Goal: Information Seeking & Learning: Learn about a topic

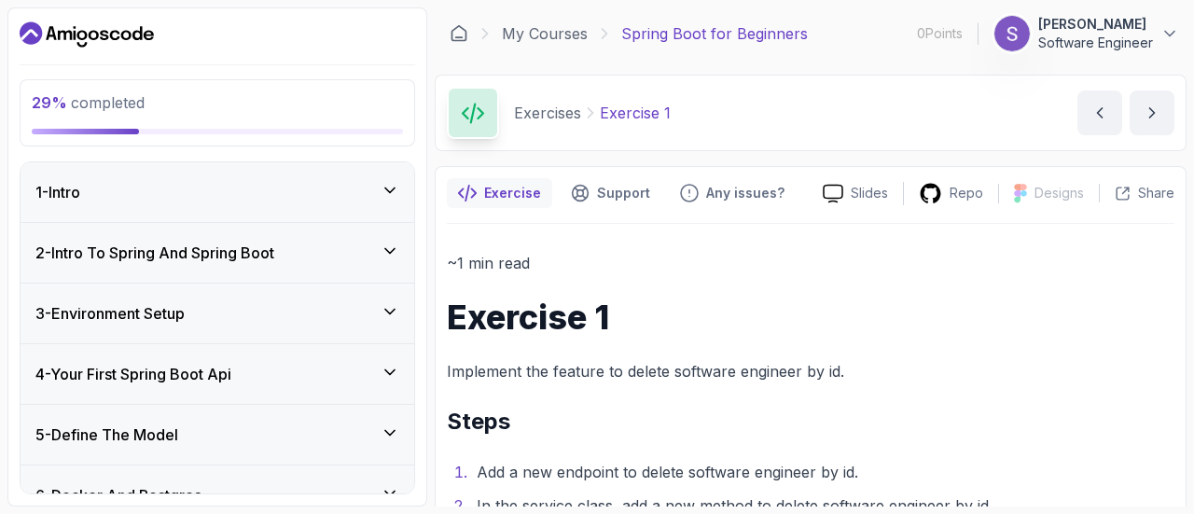
scroll to position [565, 0]
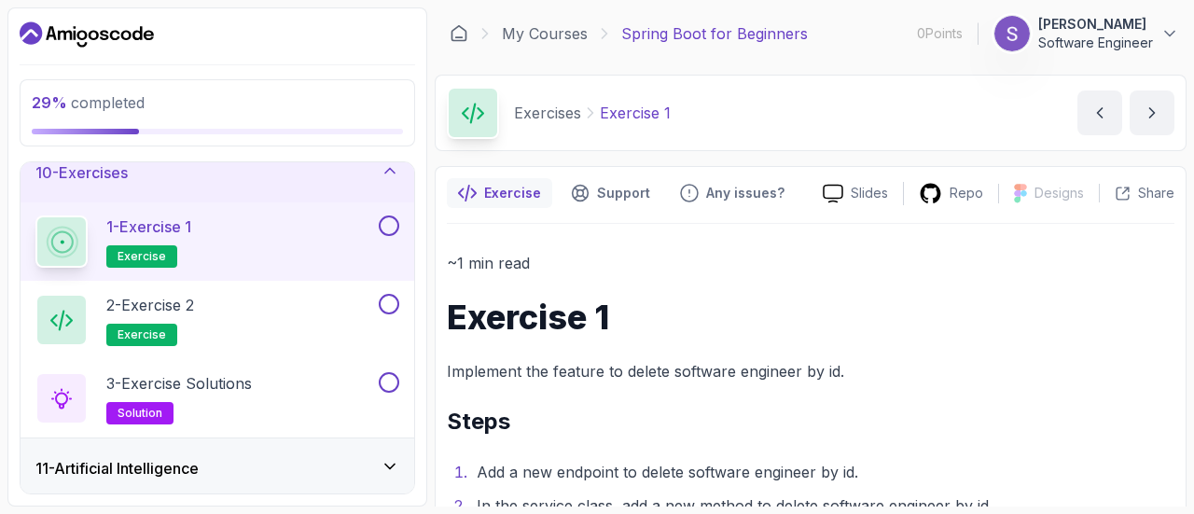
click at [657, 350] on div "~1 min read Exercise 1 Implement the feature to delete software engineer by id.…" at bounding box center [811, 474] width 728 height 448
click at [258, 223] on div "1 - Exercise 1 exercise" at bounding box center [205, 242] width 340 height 52
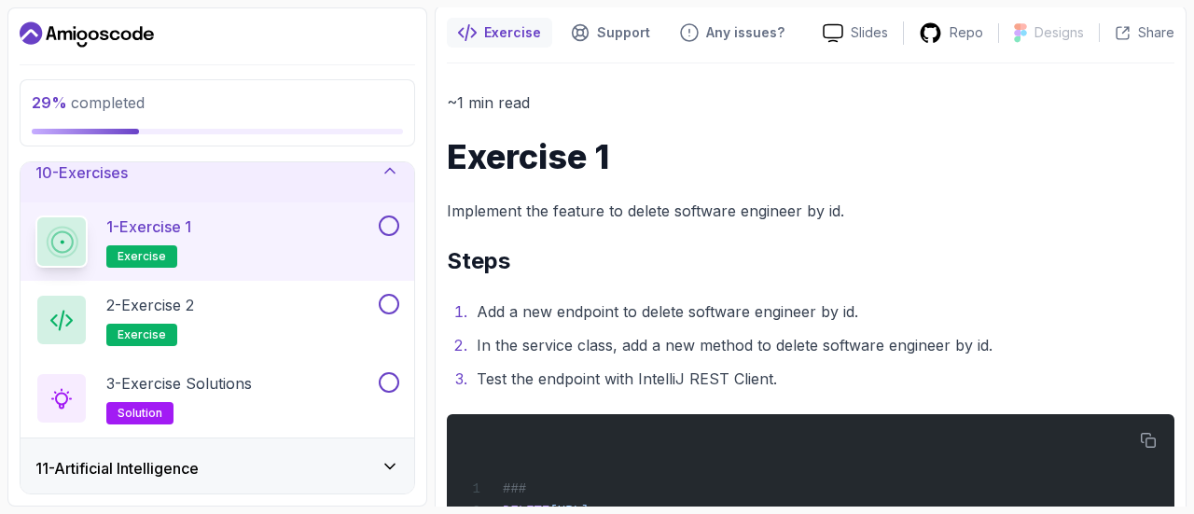
scroll to position [230, 0]
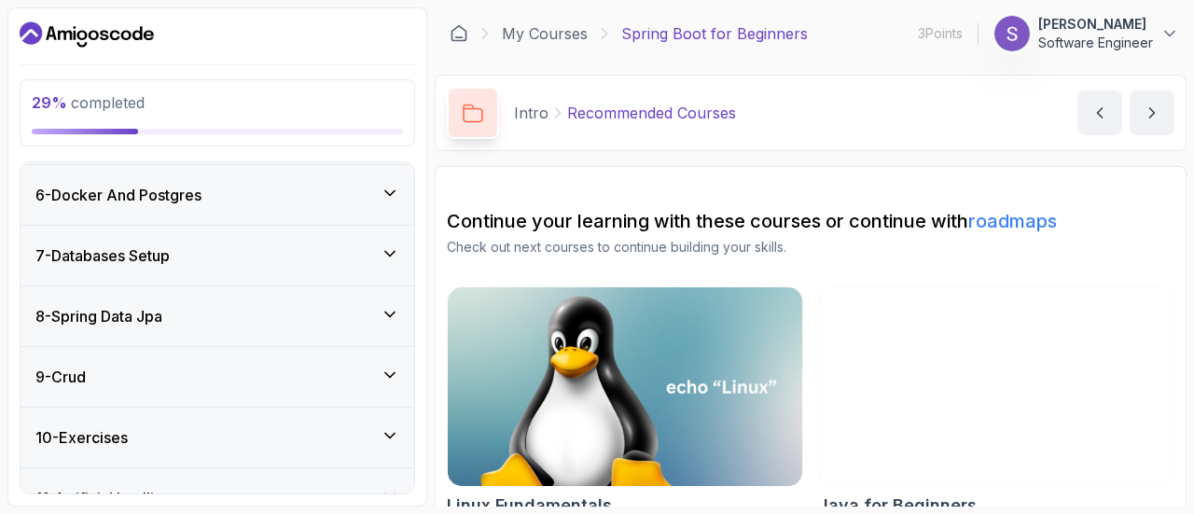
scroll to position [547, 0]
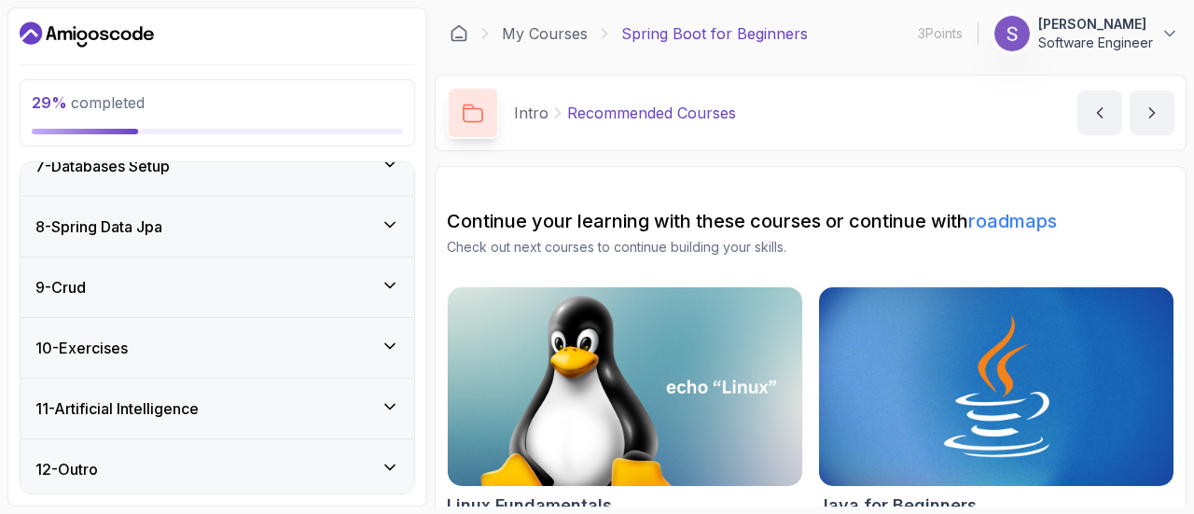
click at [370, 354] on div "10 - Exercises" at bounding box center [217, 348] width 364 height 22
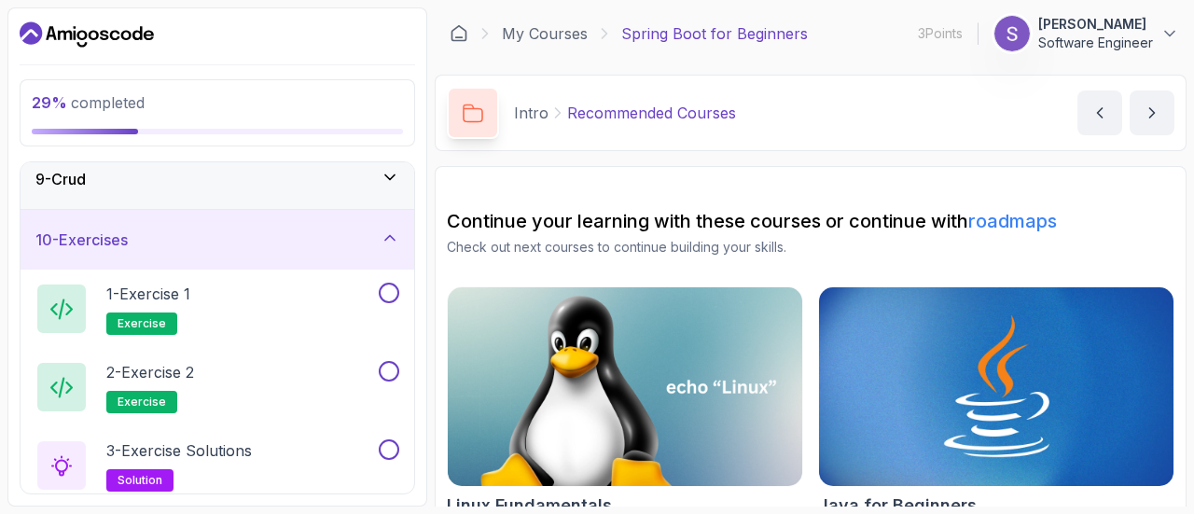
scroll to position [502, 0]
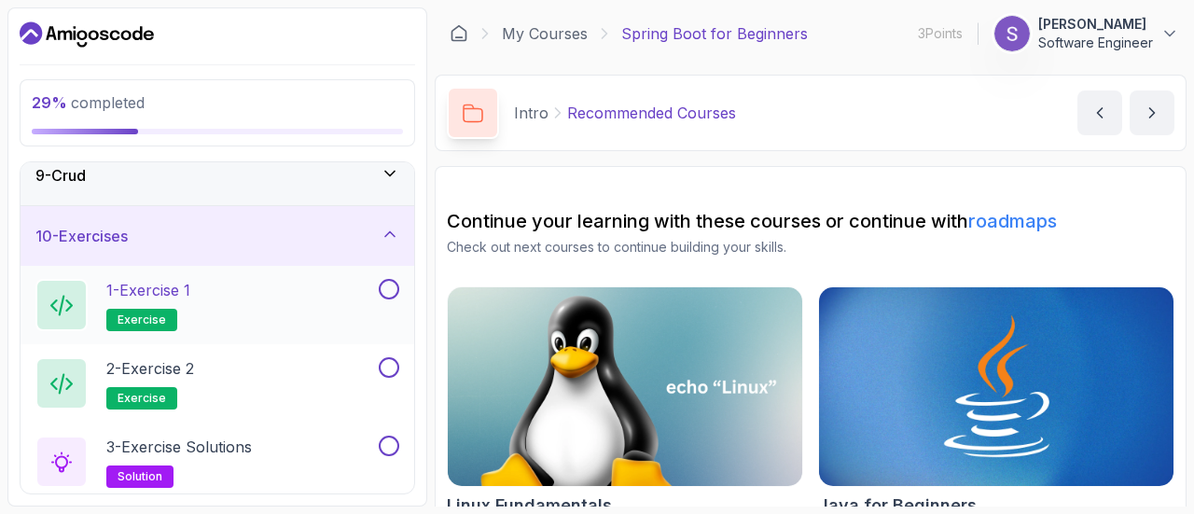
click at [224, 295] on div "1 - Exercise 1 exercise" at bounding box center [205, 305] width 340 height 52
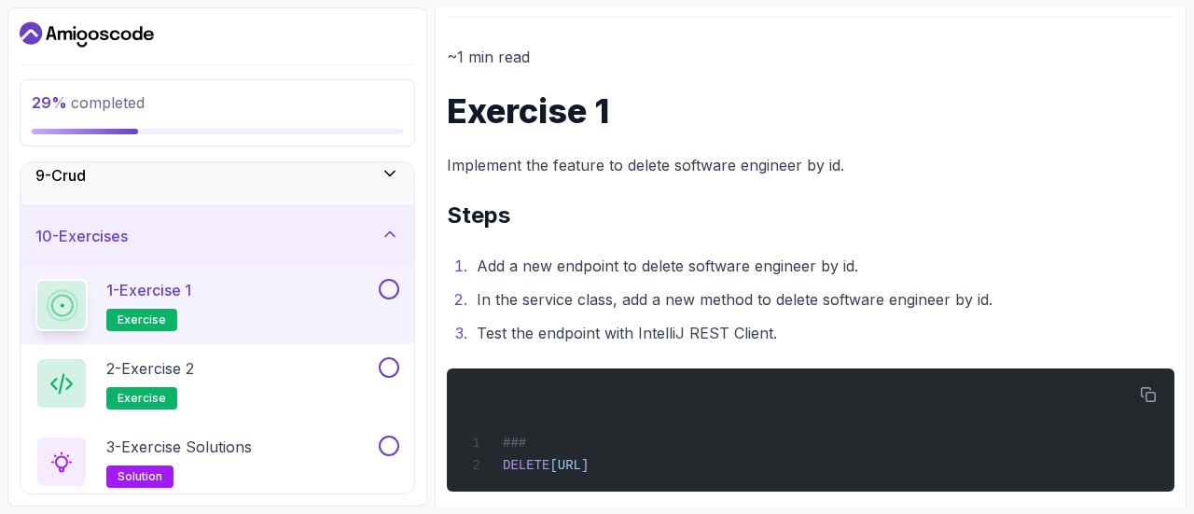
scroll to position [207, 0]
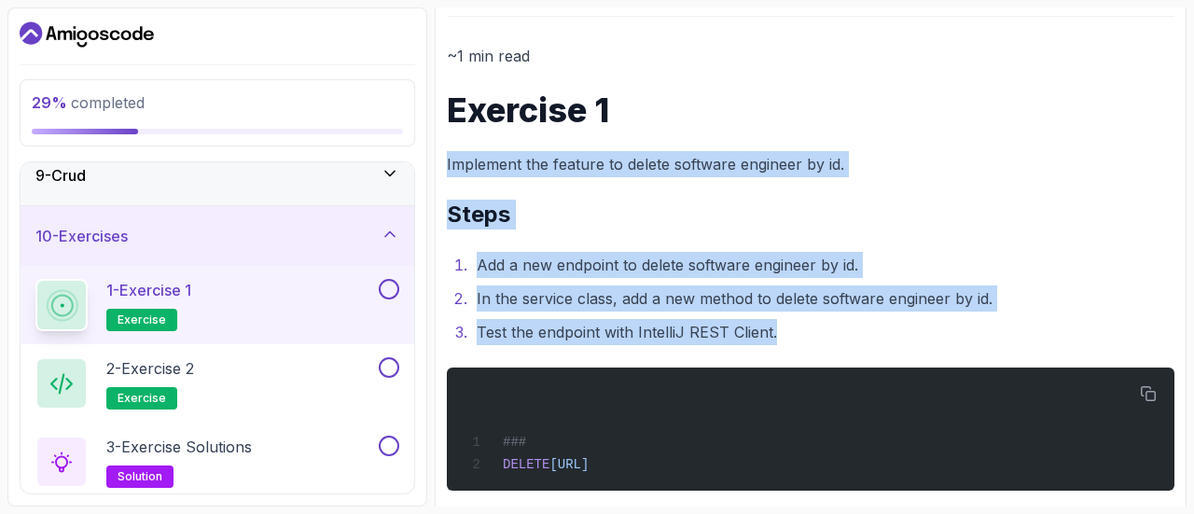
drag, startPoint x: 444, startPoint y: 160, endPoint x: 837, endPoint y: 337, distance: 431.0
click at [837, 337] on div "Exercise Support Any issues? Slides Repo Designs Design not available Share ~1 …" at bounding box center [811, 244] width 752 height 570
copy div "Implement the feature to delete software engineer by id. Steps Add a new endpoi…"
click at [384, 287] on button at bounding box center [389, 289] width 21 height 21
click at [392, 289] on button at bounding box center [389, 289] width 21 height 21
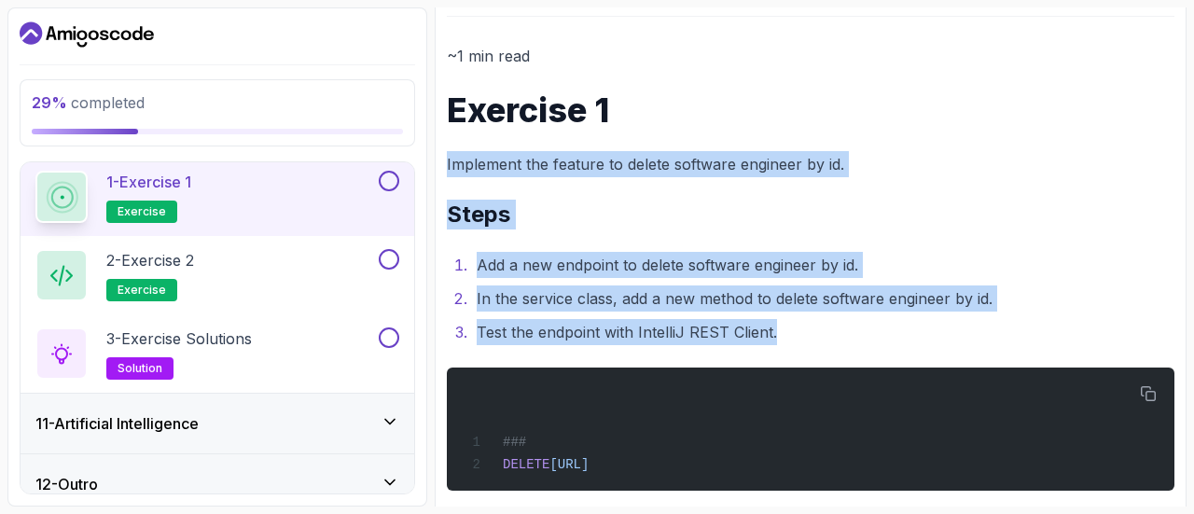
scroll to position [610, 0]
click at [394, 176] on button at bounding box center [389, 181] width 21 height 21
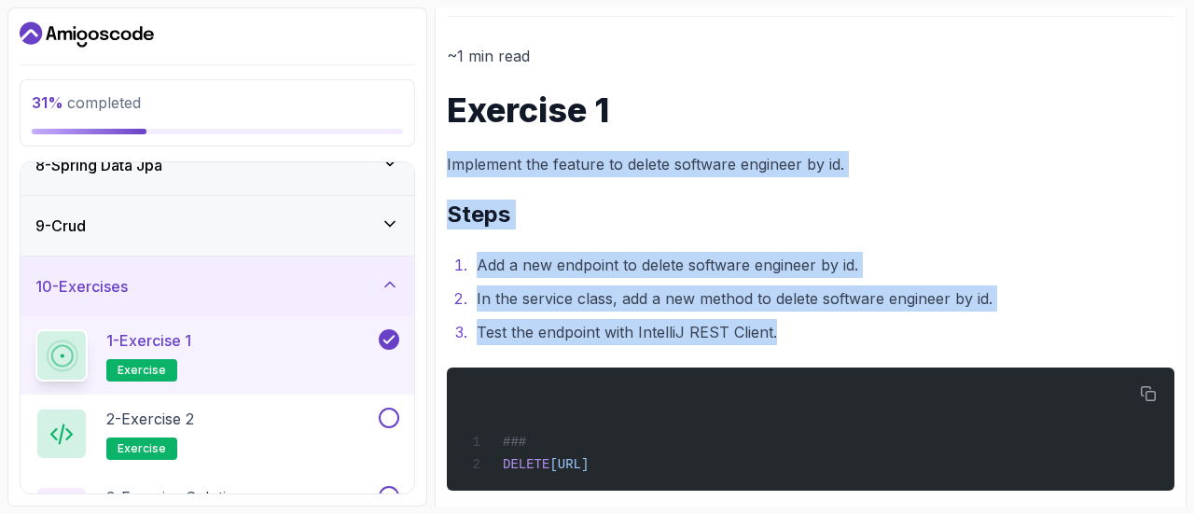
scroll to position [407, 0]
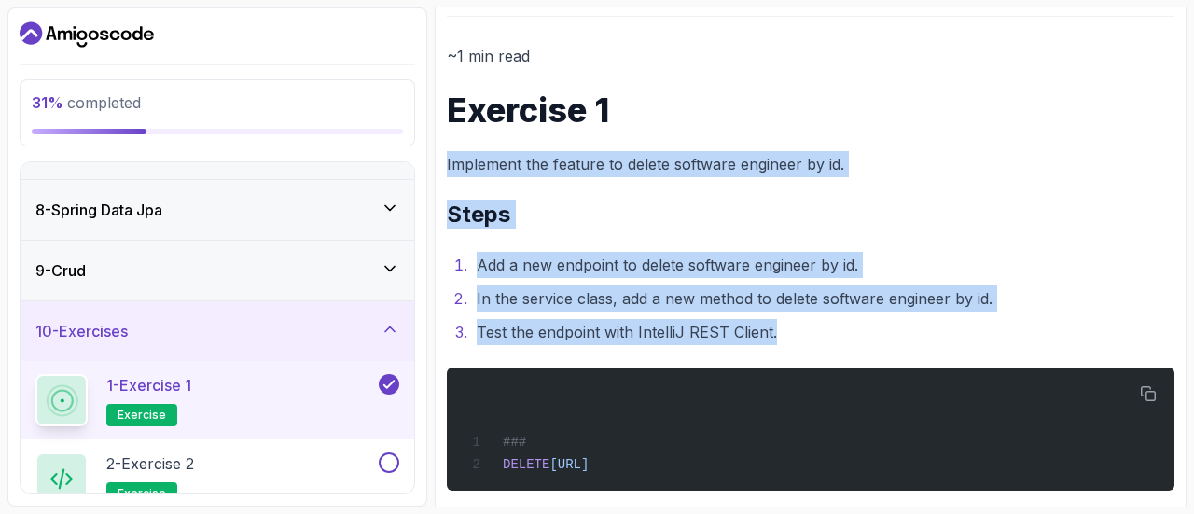
click at [361, 262] on div "9 - Crud" at bounding box center [217, 270] width 364 height 22
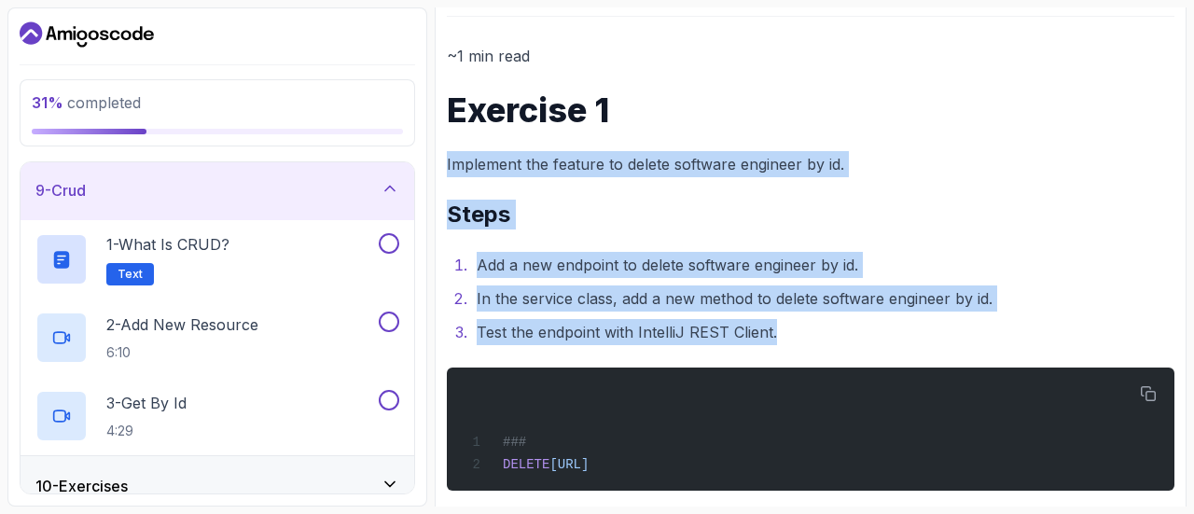
scroll to position [489, 0]
click at [230, 257] on h2 "1 - What is CRUD? Text" at bounding box center [167, 257] width 123 height 52
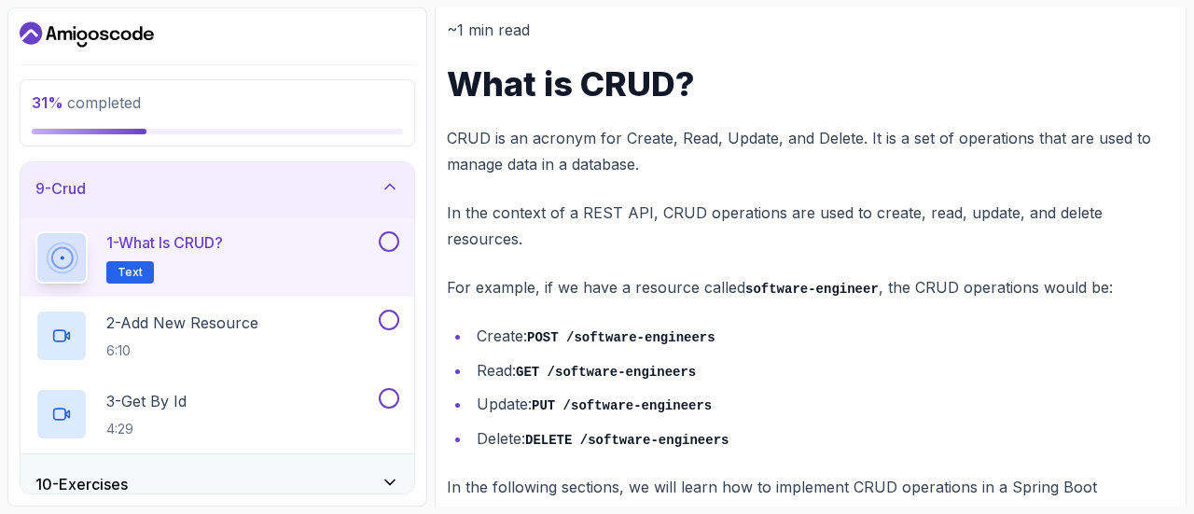
scroll to position [235, 0]
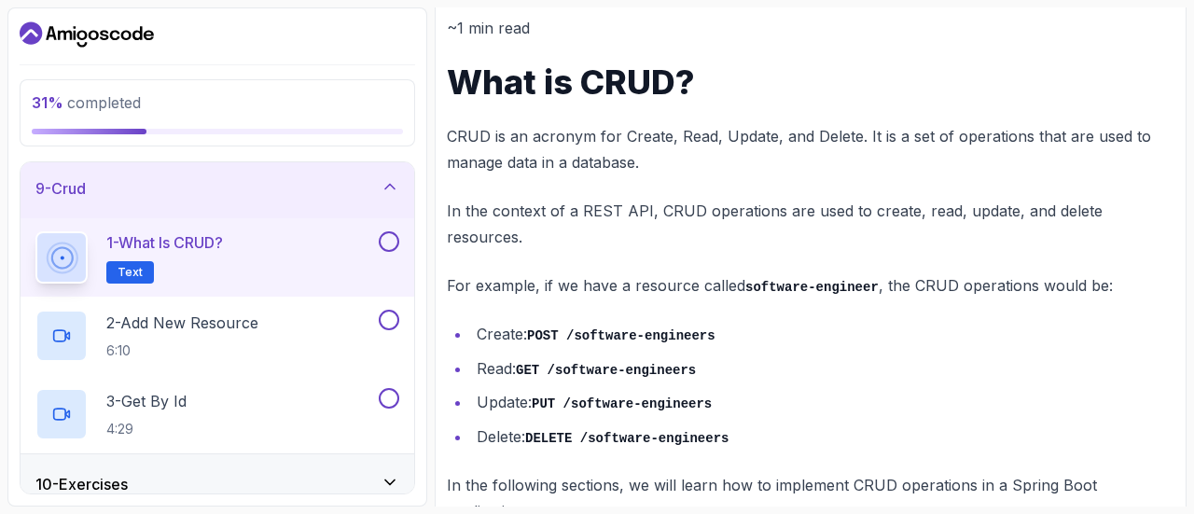
click at [392, 238] on button at bounding box center [389, 241] width 21 height 21
click at [390, 236] on button at bounding box center [389, 241] width 21 height 21
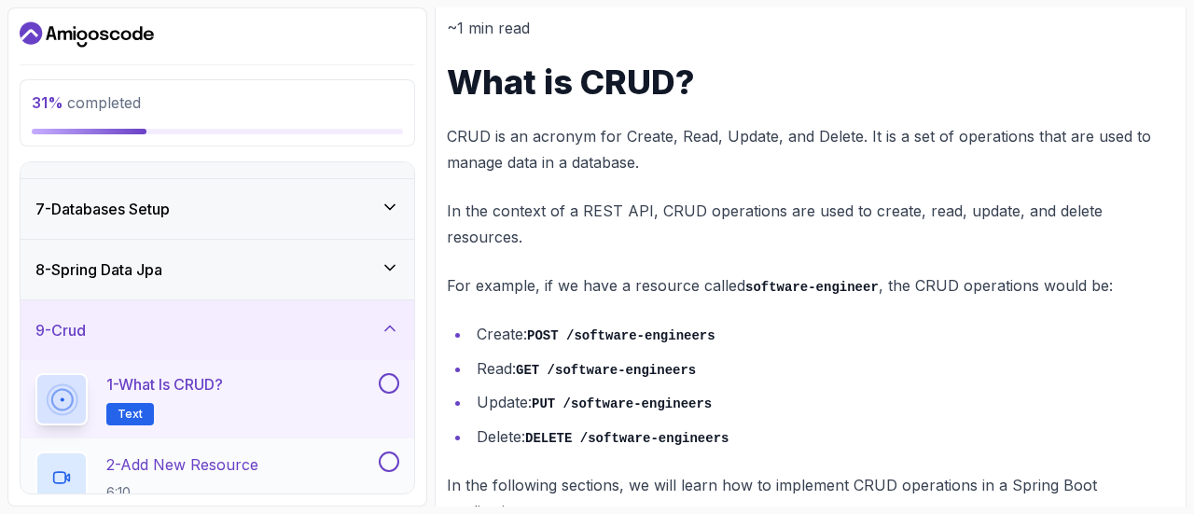
scroll to position [345, 0]
click at [353, 260] on div "8 - Spring Data Jpa" at bounding box center [217, 271] width 364 height 22
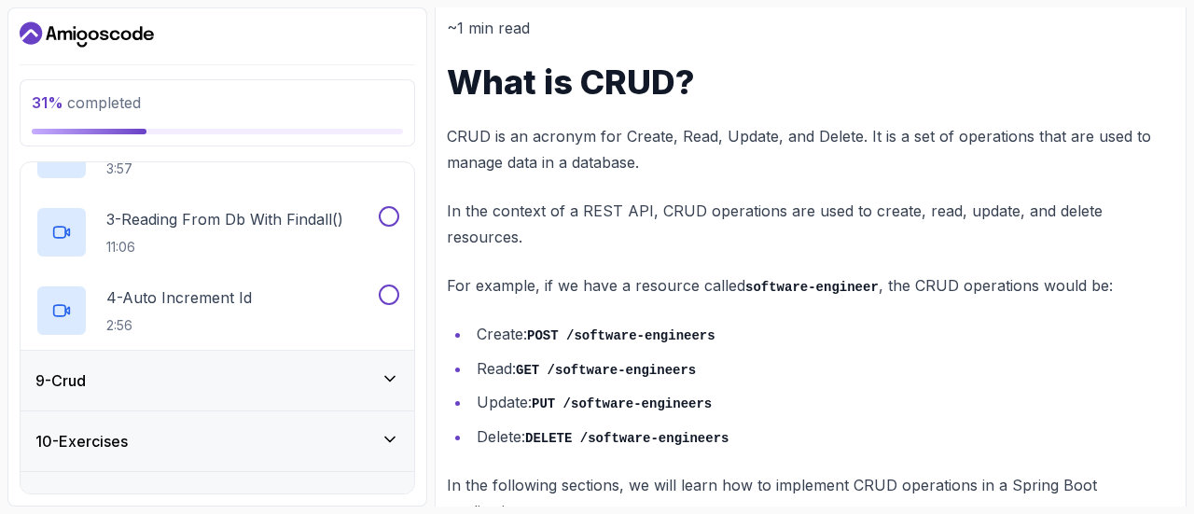
scroll to position [704, 0]
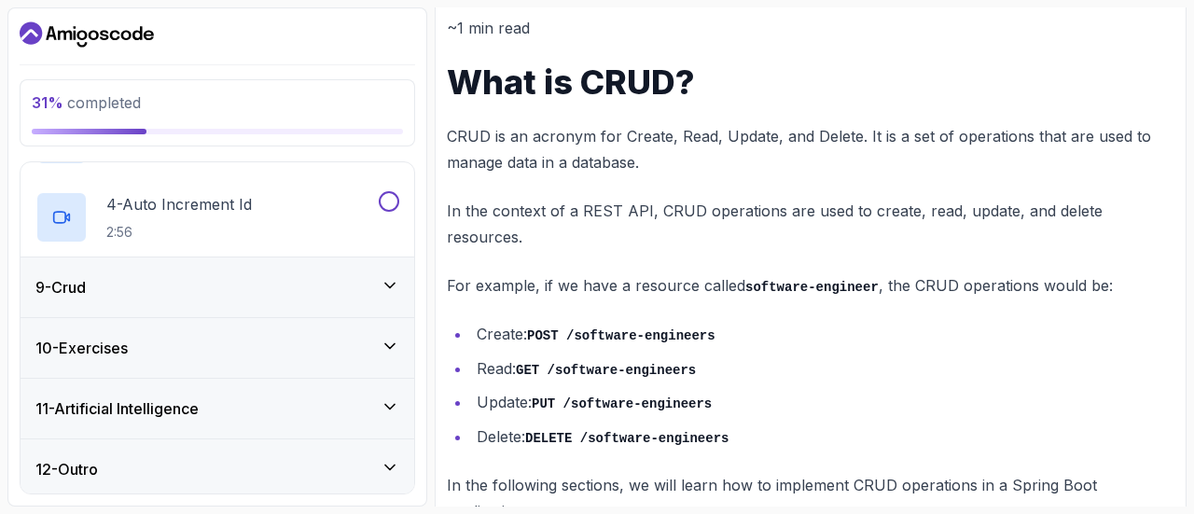
click at [376, 295] on div "9 - Crud" at bounding box center [218, 288] width 394 height 60
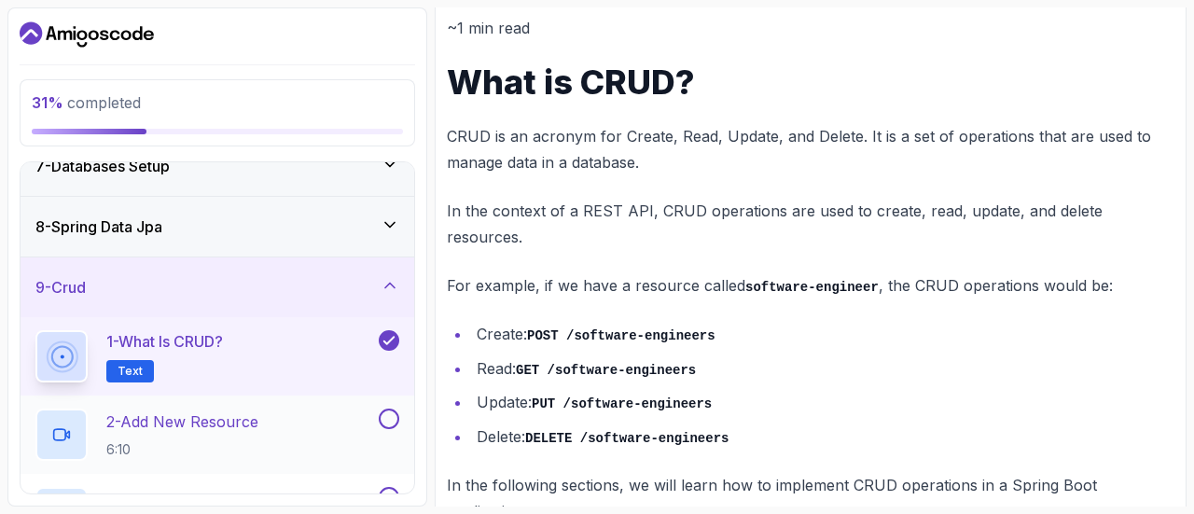
click at [236, 427] on p "2 - Add New Resource" at bounding box center [182, 422] width 152 height 22
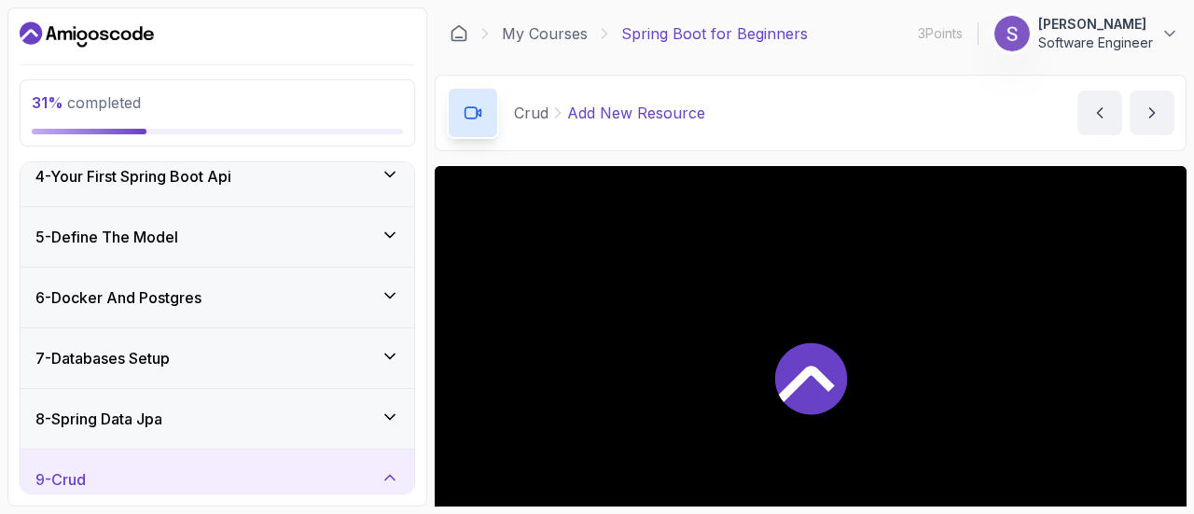
scroll to position [196, 0]
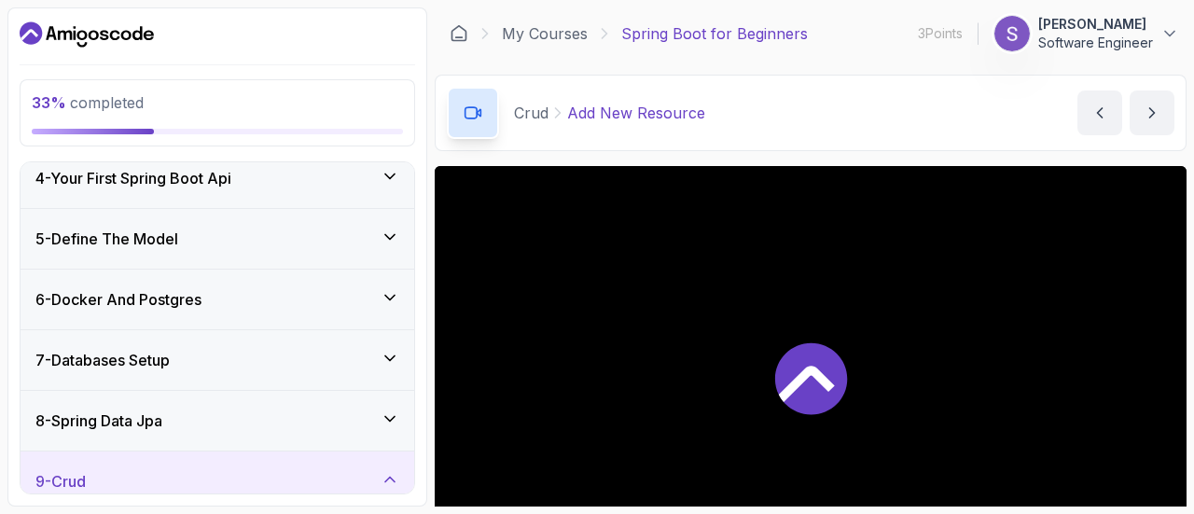
click at [359, 236] on div "5 - Define The Model" at bounding box center [217, 239] width 364 height 22
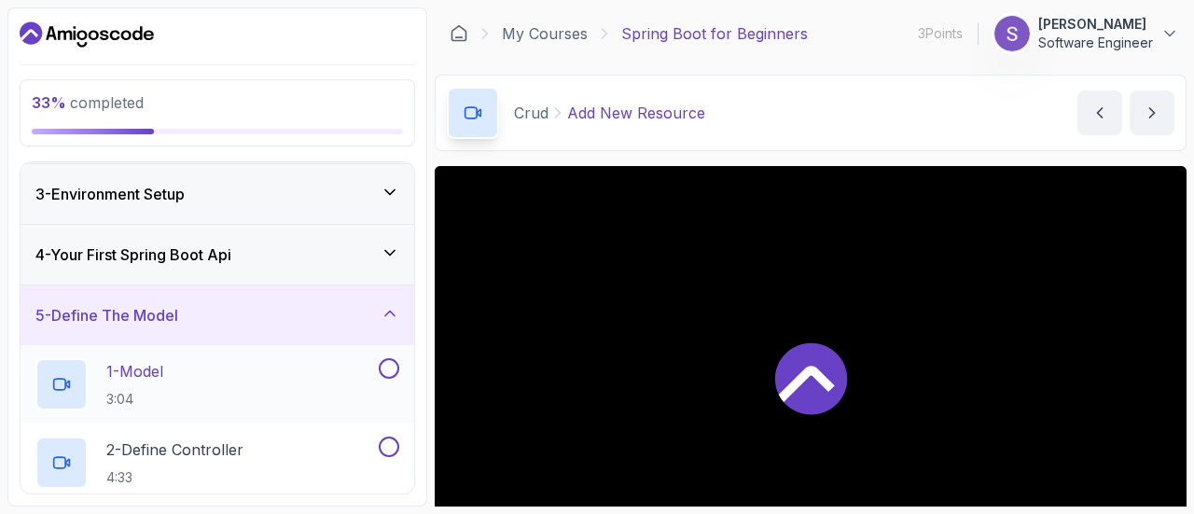
scroll to position [118, 0]
click at [364, 273] on div "4 - Your First Spring Boot Api" at bounding box center [218, 257] width 394 height 60
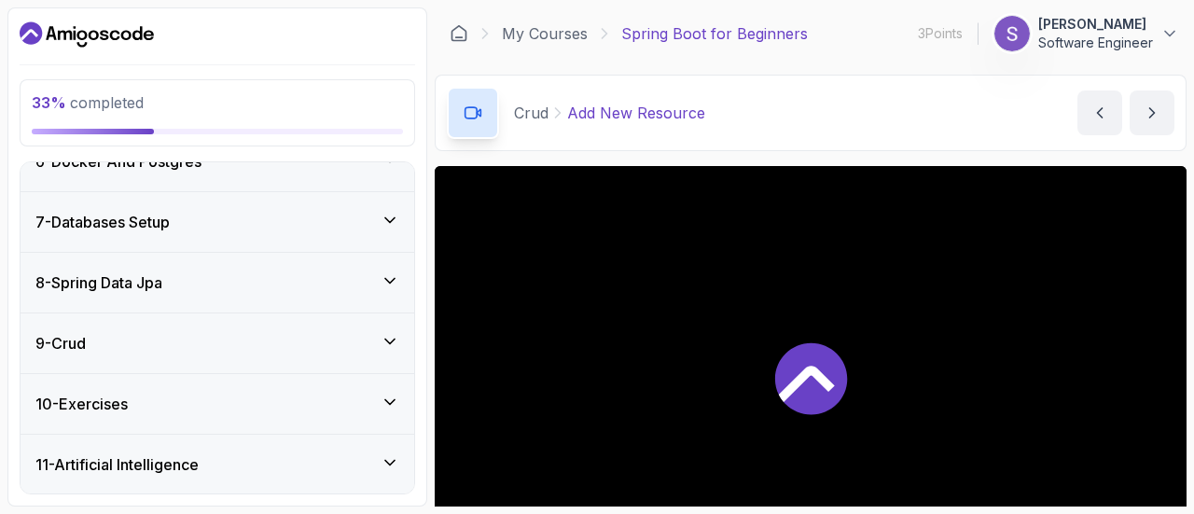
scroll to position [625, 0]
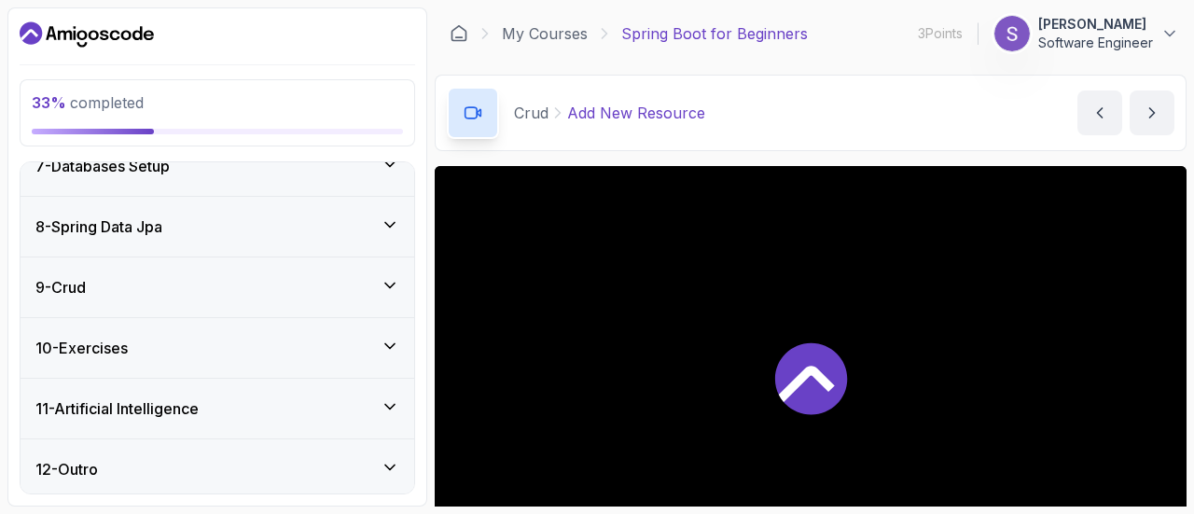
click at [328, 337] on div "10 - Exercises" at bounding box center [217, 348] width 364 height 22
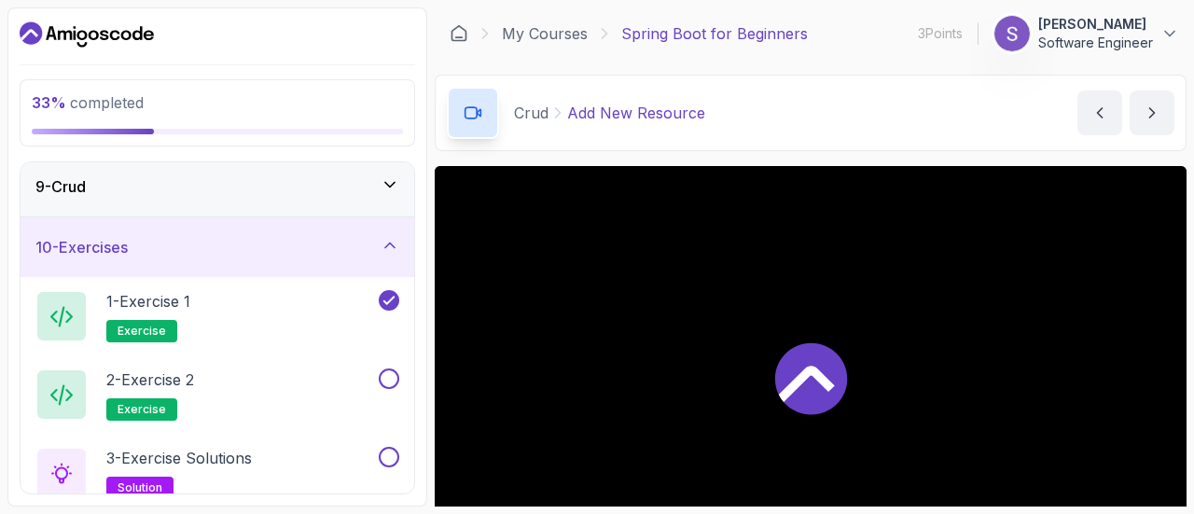
scroll to position [517, 0]
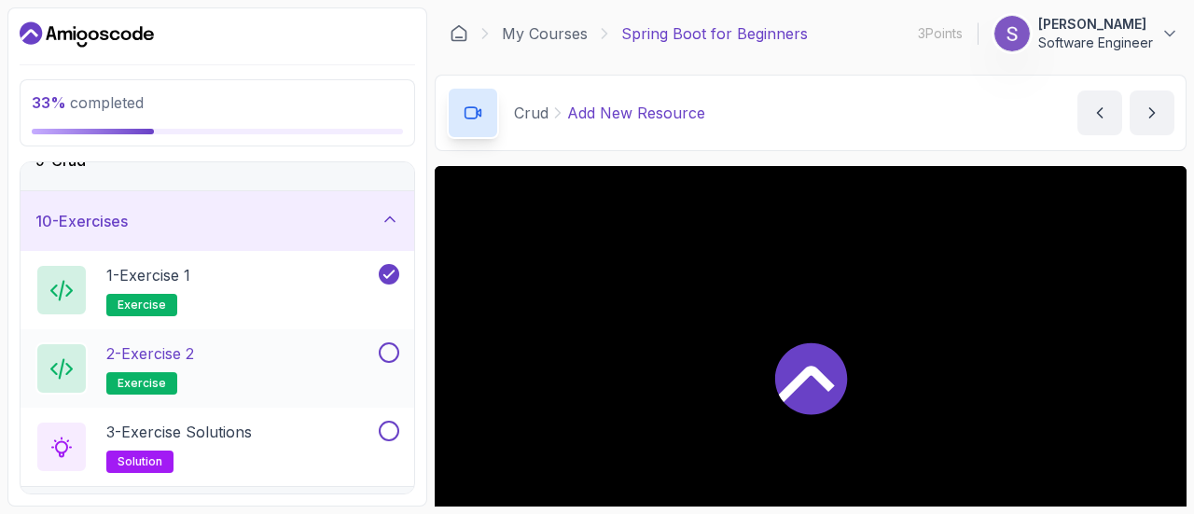
click at [194, 374] on h2 "2 - Exercise 2 exercise" at bounding box center [150, 368] width 88 height 52
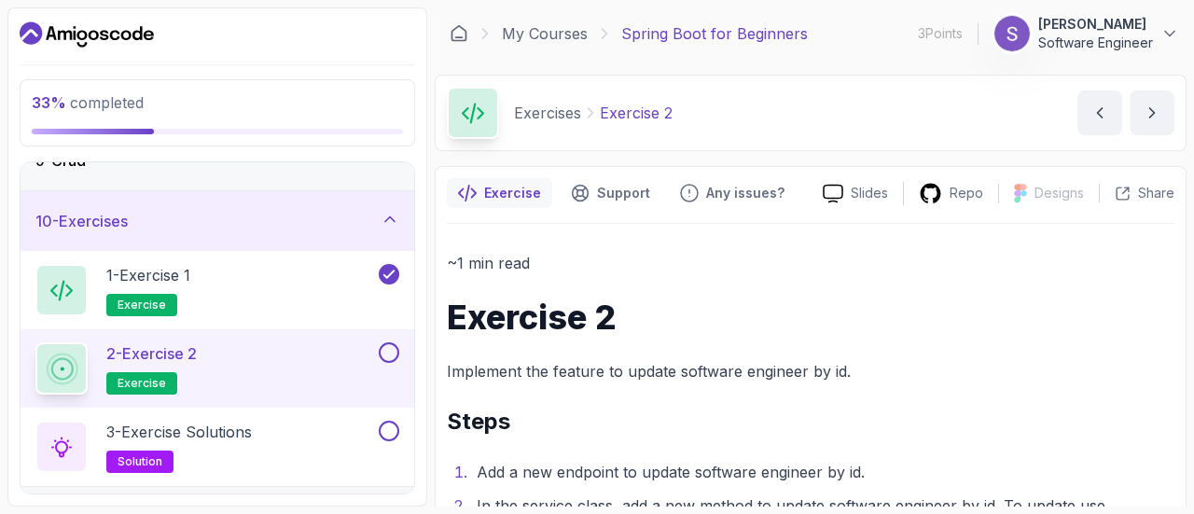
scroll to position [625, 0]
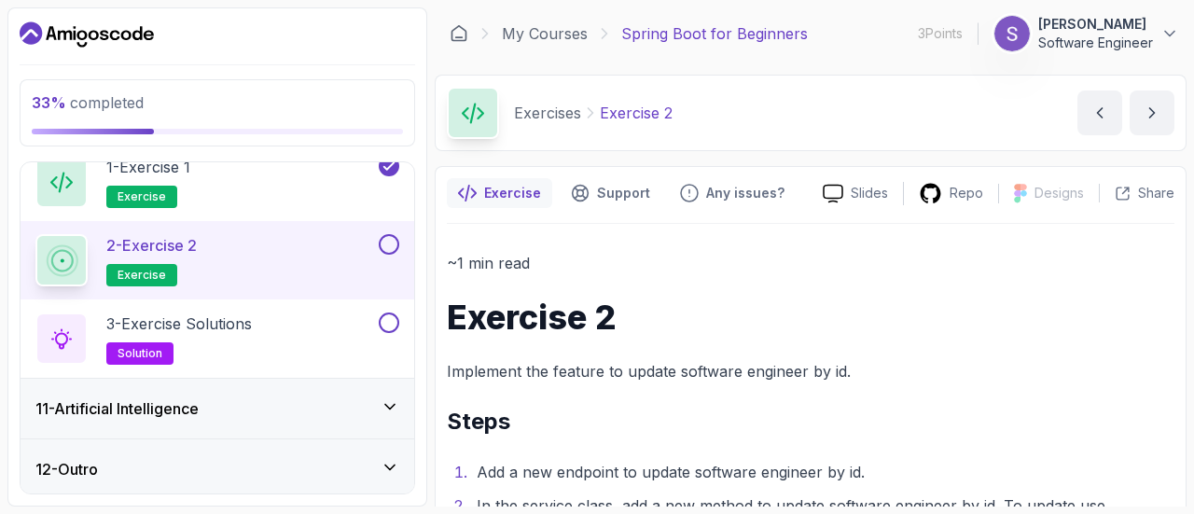
click at [257, 458] on div "12 - Outro" at bounding box center [217, 469] width 364 height 22
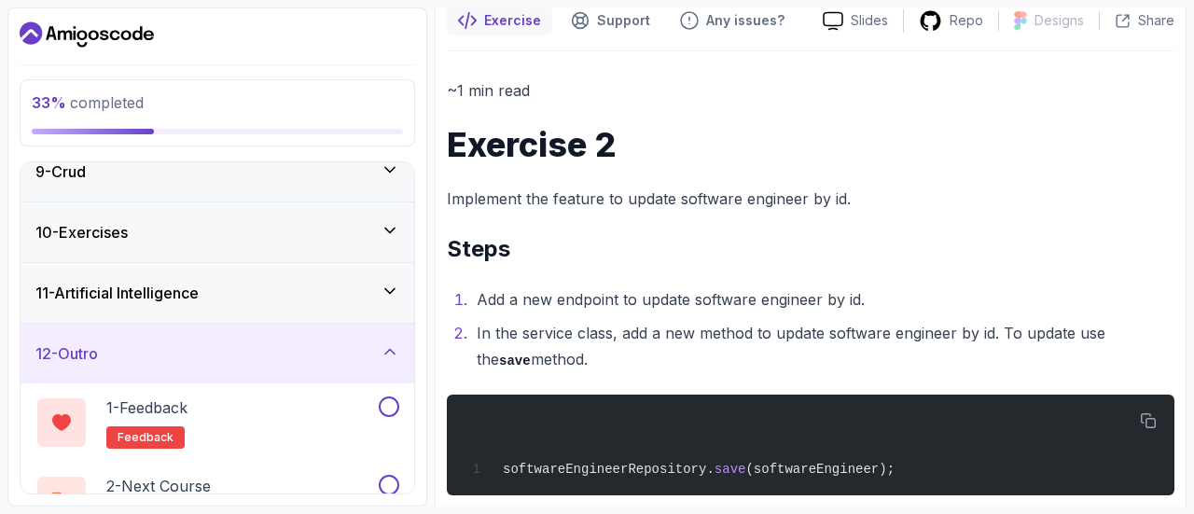
scroll to position [159, 0]
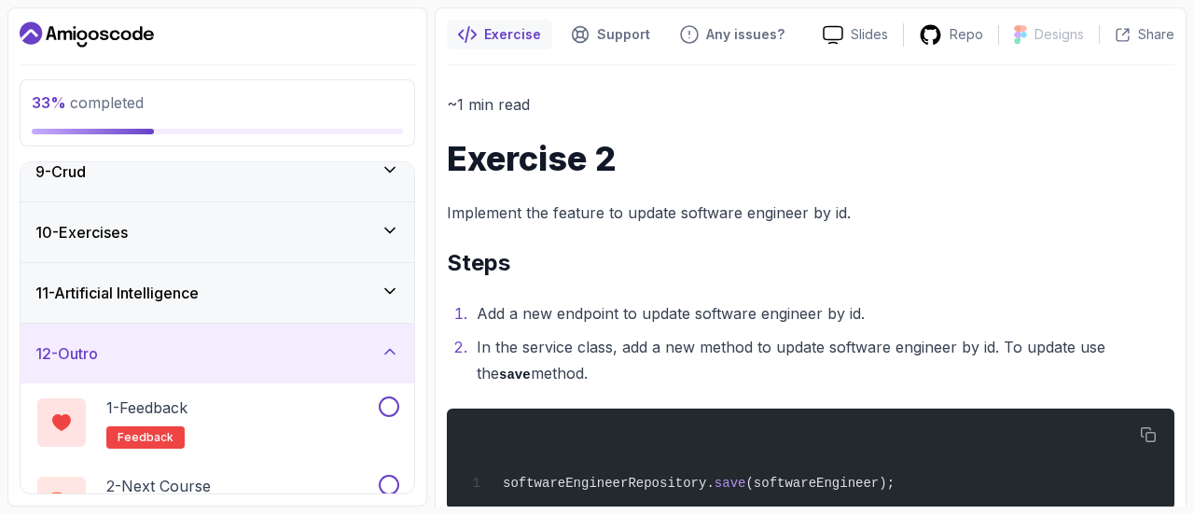
drag, startPoint x: 444, startPoint y: 206, endPoint x: 557, endPoint y: 374, distance: 202.4
copy div "Implement the feature to update software engineer by id. Steps Add a new endpoi…"
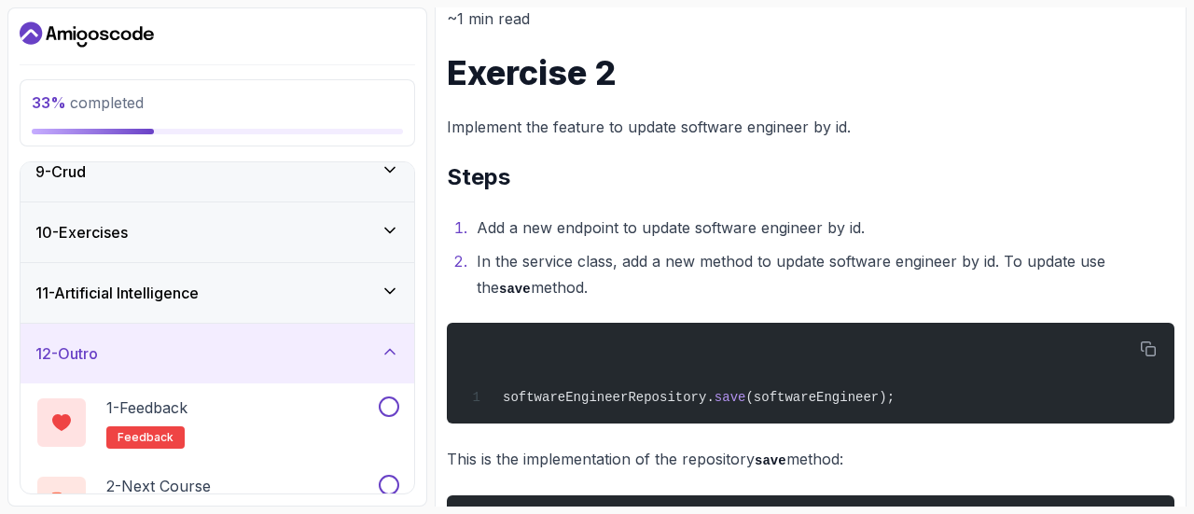
scroll to position [244, 0]
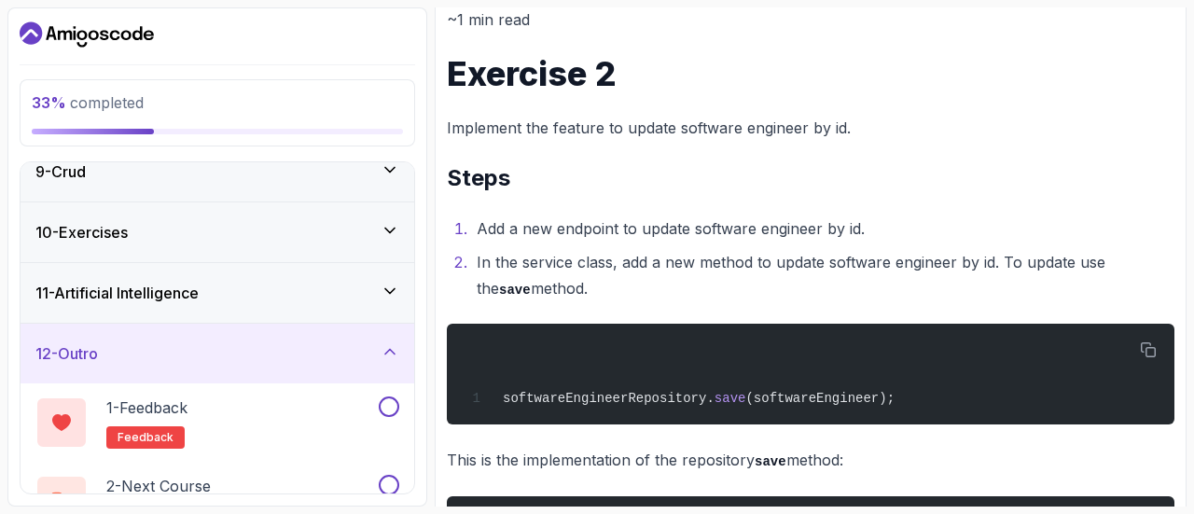
copy div "Implement the feature to update software engineer by id. Steps Add a new endpoi…"
click at [620, 341] on div "softwareEngineerRepository. save (softwareEngineer);" at bounding box center [811, 374] width 698 height 78
